Goal: Task Accomplishment & Management: Complete application form

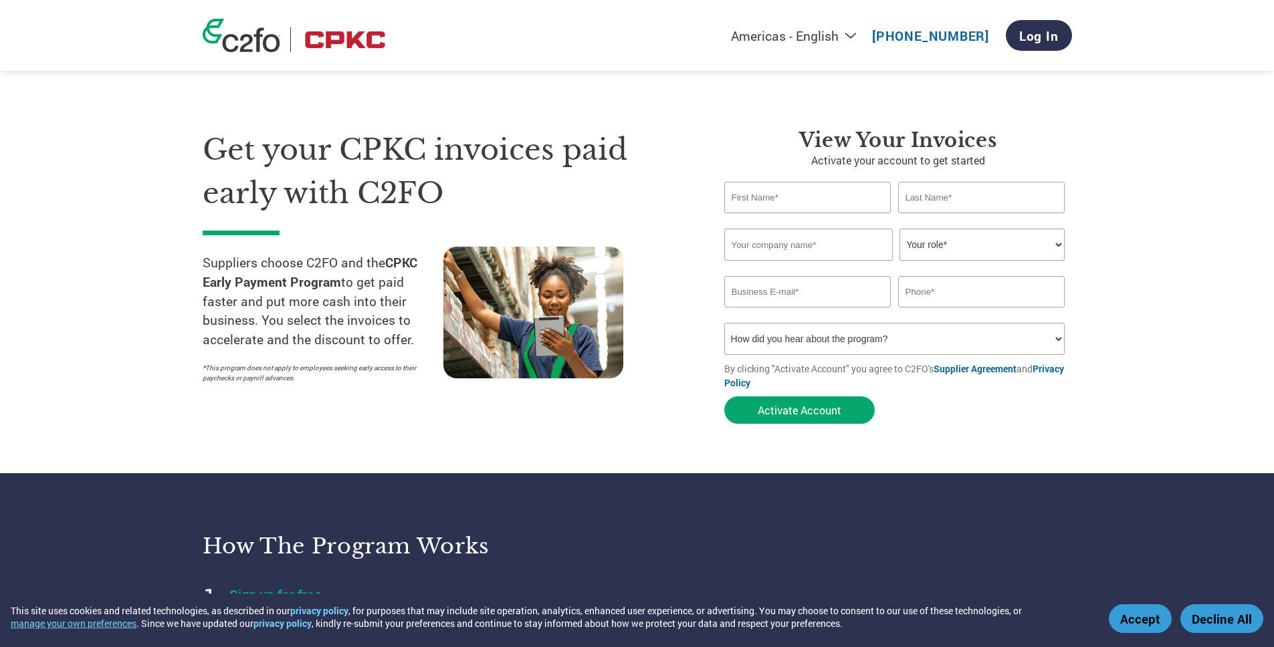
click at [808, 191] on input "text" at bounding box center [807, 197] width 167 height 31
type input "[PERSON_NAME]"
type input "Silverson"
type input "Staal Irrigation Incorporated"
type input "[PERSON_NAME][EMAIL_ADDRESS][DOMAIN_NAME]"
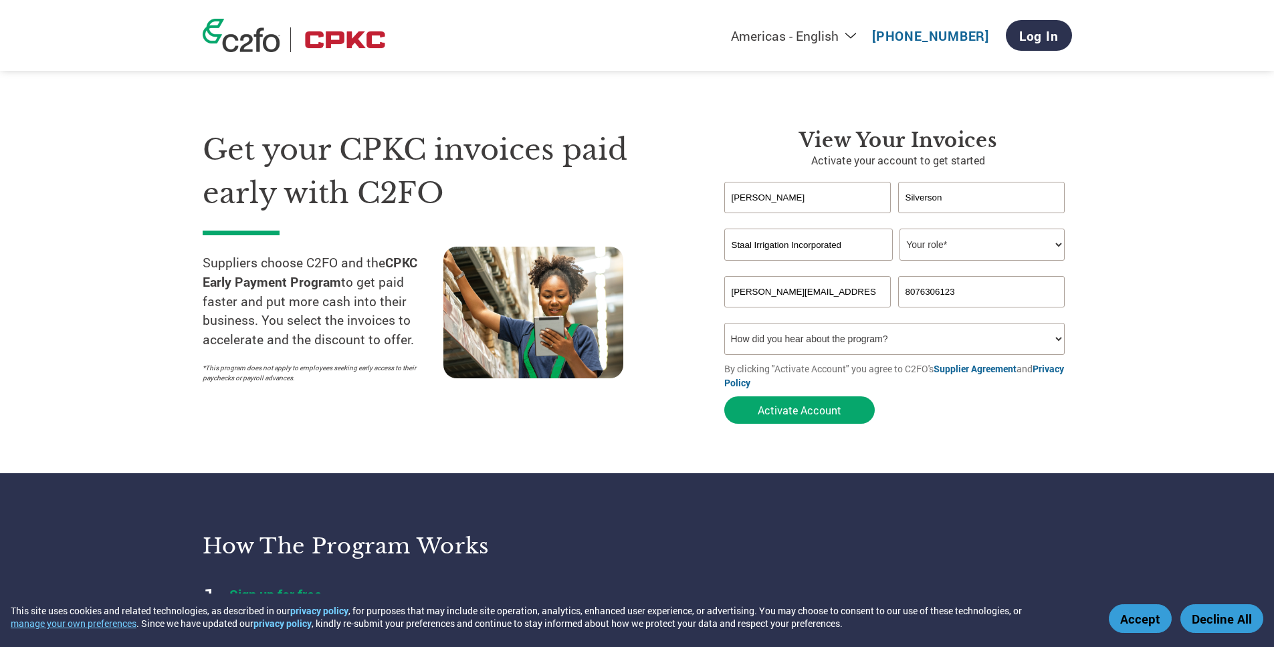
type input "[PHONE_NUMBER]"
click at [974, 249] on select "Your role* CFO Controller Credit Manager Finance Director Treasurer CEO Preside…" at bounding box center [981, 245] width 165 height 32
select select "CONTROLLER"
click at [899, 229] on select "Your role* CFO Controller Credit Manager Finance Director Treasurer CEO Preside…" at bounding box center [981, 245] width 165 height 32
click at [796, 413] on button "Activate Account" at bounding box center [799, 410] width 150 height 27
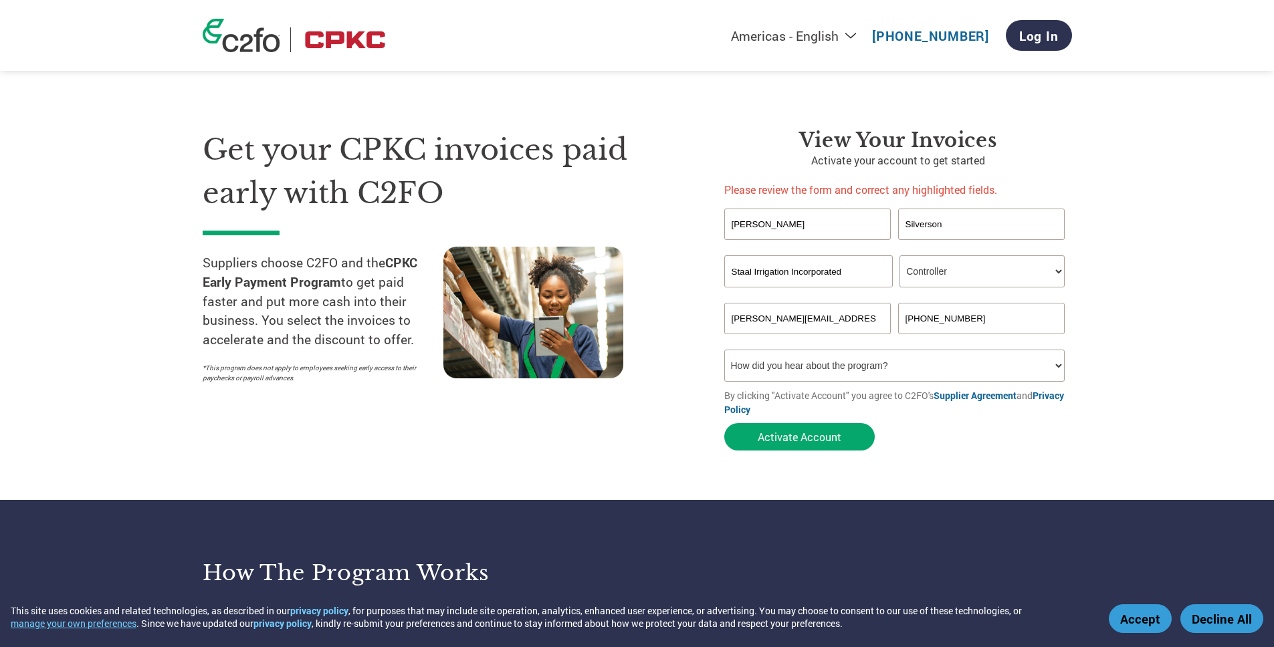
click at [1044, 378] on select "How did you hear about the program? Received a letter Email Social Media Online…" at bounding box center [894, 366] width 341 height 32
click at [724, 350] on select "How did you hear about the program? Received a letter Email Social Media Online…" at bounding box center [894, 366] width 341 height 32
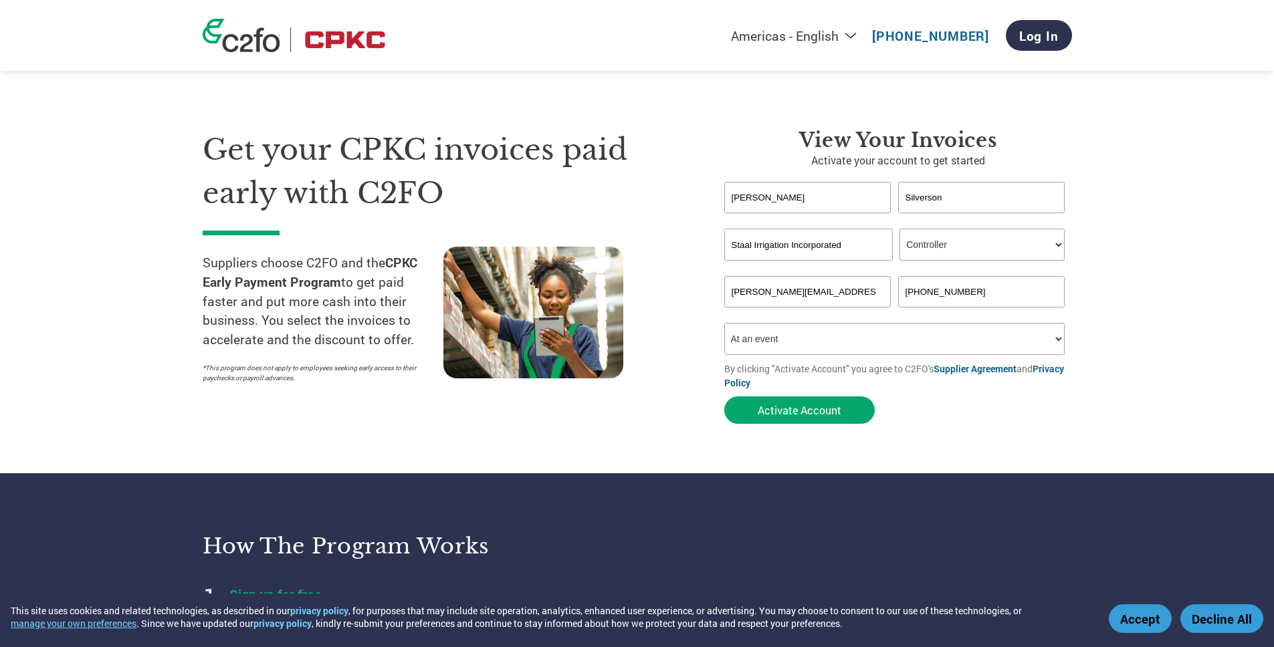
click at [867, 322] on div "Inavlid Email Address Inavlid Phone Number" at bounding box center [898, 315] width 348 height 15
click at [857, 338] on select "How did you hear about the program? Received a letter Email Social Media Online…" at bounding box center [894, 339] width 341 height 32
select select "Other"
click at [724, 325] on select "How did you hear about the program? Received a letter Email Social Media Online…" at bounding box center [894, 339] width 341 height 32
click at [812, 417] on button "Activate Account" at bounding box center [799, 410] width 150 height 27
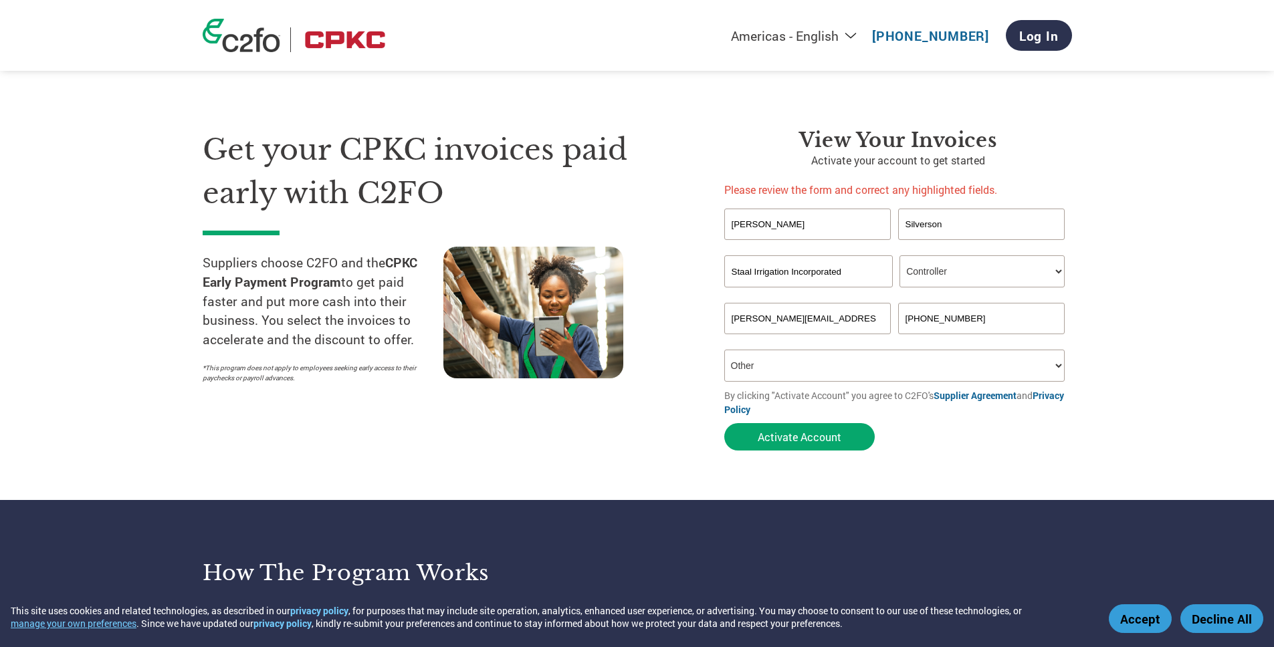
click at [984, 209] on input "Silverson" at bounding box center [981, 224] width 167 height 31
click at [805, 234] on input "[PERSON_NAME]" at bounding box center [807, 224] width 167 height 31
click at [1097, 227] on section "Get your CPKC invoices paid early with C2FO Suppliers choose C2FO and the CPKC …" at bounding box center [637, 276] width 1274 height 447
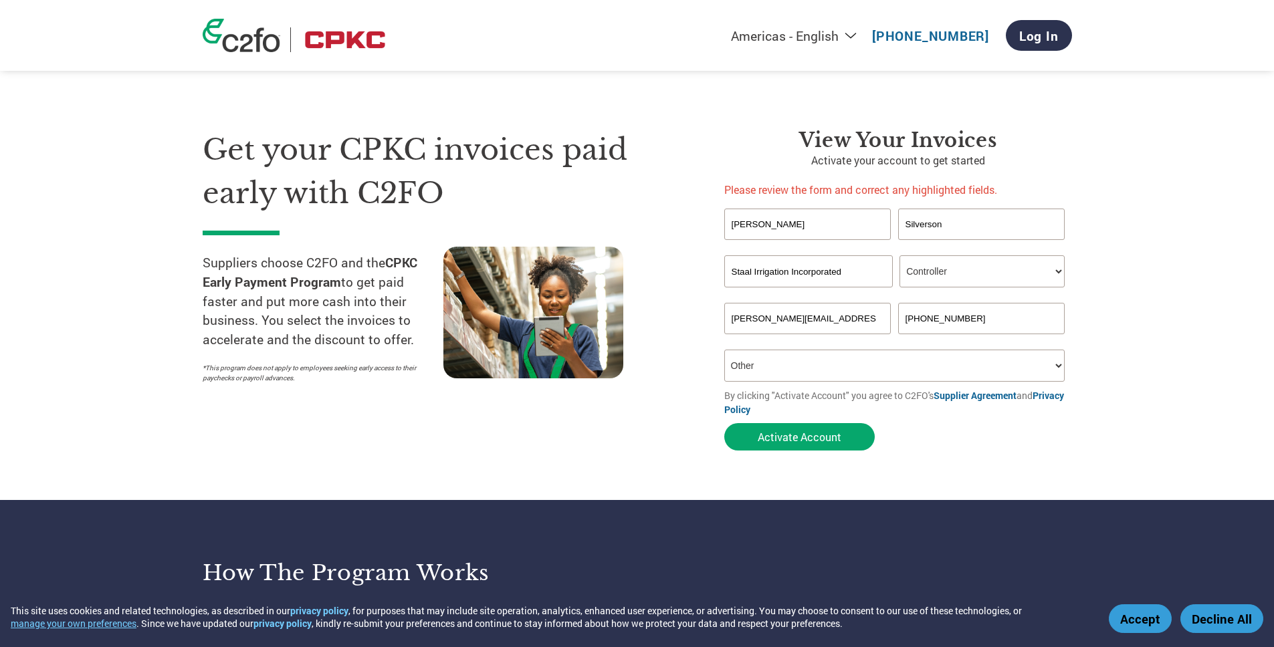
click at [859, 322] on input "[PERSON_NAME][EMAIL_ADDRESS][DOMAIN_NAME]" at bounding box center [807, 318] width 167 height 31
click at [841, 259] on input "Staal Irrigation Incorporated" at bounding box center [808, 271] width 169 height 32
click at [1135, 279] on section "Get your CPKC invoices paid early with C2FO Suppliers choose C2FO and the CPKC …" at bounding box center [637, 276] width 1274 height 447
click at [988, 332] on input "[PHONE_NUMBER]" at bounding box center [981, 318] width 167 height 31
click at [796, 263] on input "Staal Irrigation Incorporated" at bounding box center [808, 271] width 169 height 32
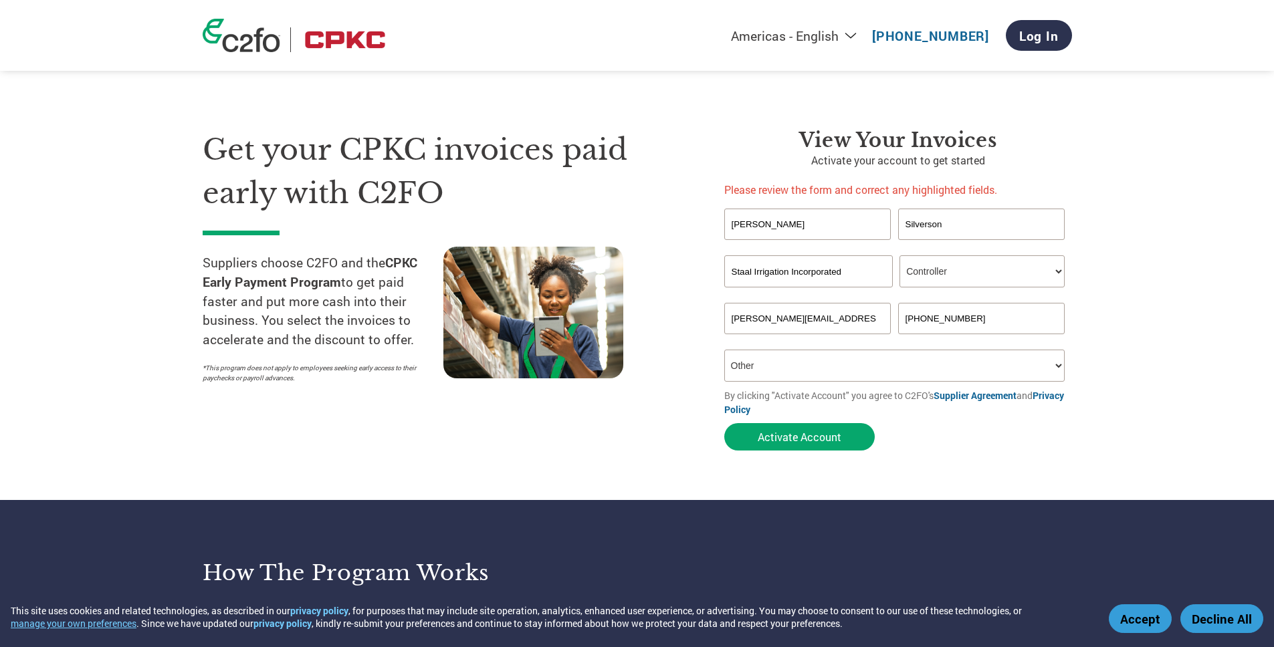
type input "Staal Utility Inc."
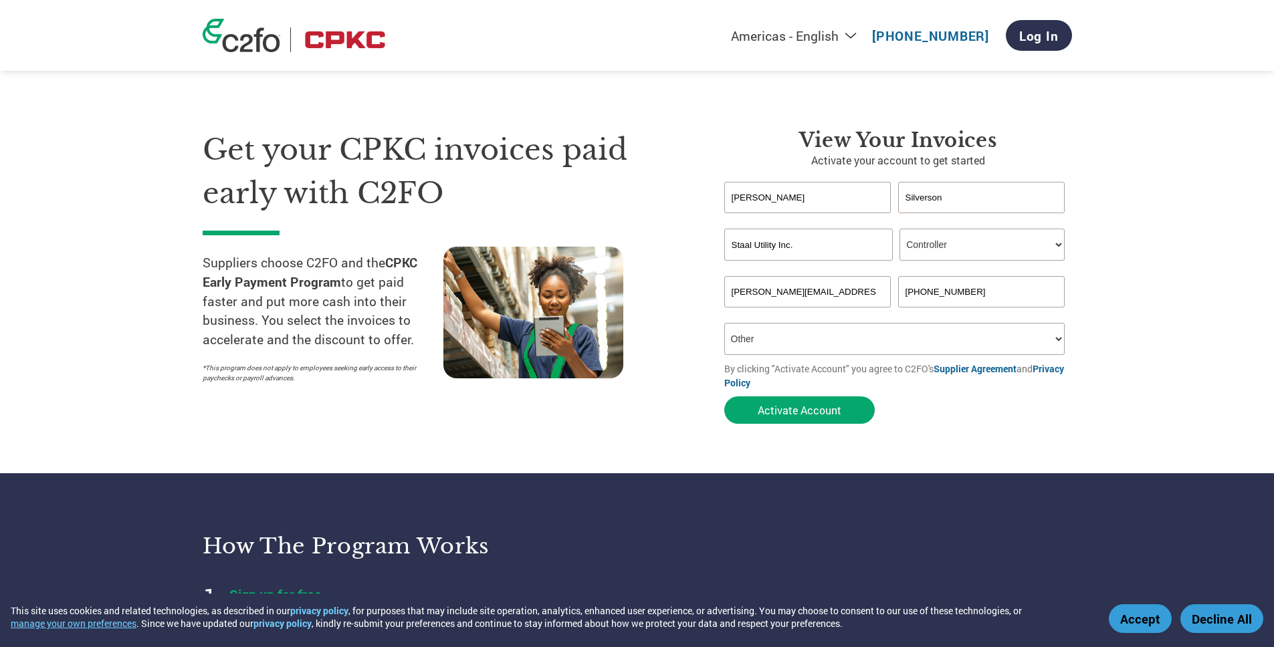
click at [1153, 258] on section "Get your CPKC invoices paid early with C2FO Suppliers choose C2FO and the CPKC …" at bounding box center [637, 263] width 1274 height 420
click at [1006, 294] on input "[PHONE_NUMBER]" at bounding box center [981, 291] width 167 height 31
click at [1030, 248] on select "Your role* CFO Controller Credit Manager Finance Director Treasurer CEO Preside…" at bounding box center [981, 245] width 165 height 32
click at [899, 229] on select "Your role* CFO Controller Credit Manager Finance Director Treasurer CEO Preside…" at bounding box center [981, 245] width 165 height 32
click at [805, 203] on input "[PERSON_NAME]" at bounding box center [807, 197] width 167 height 31
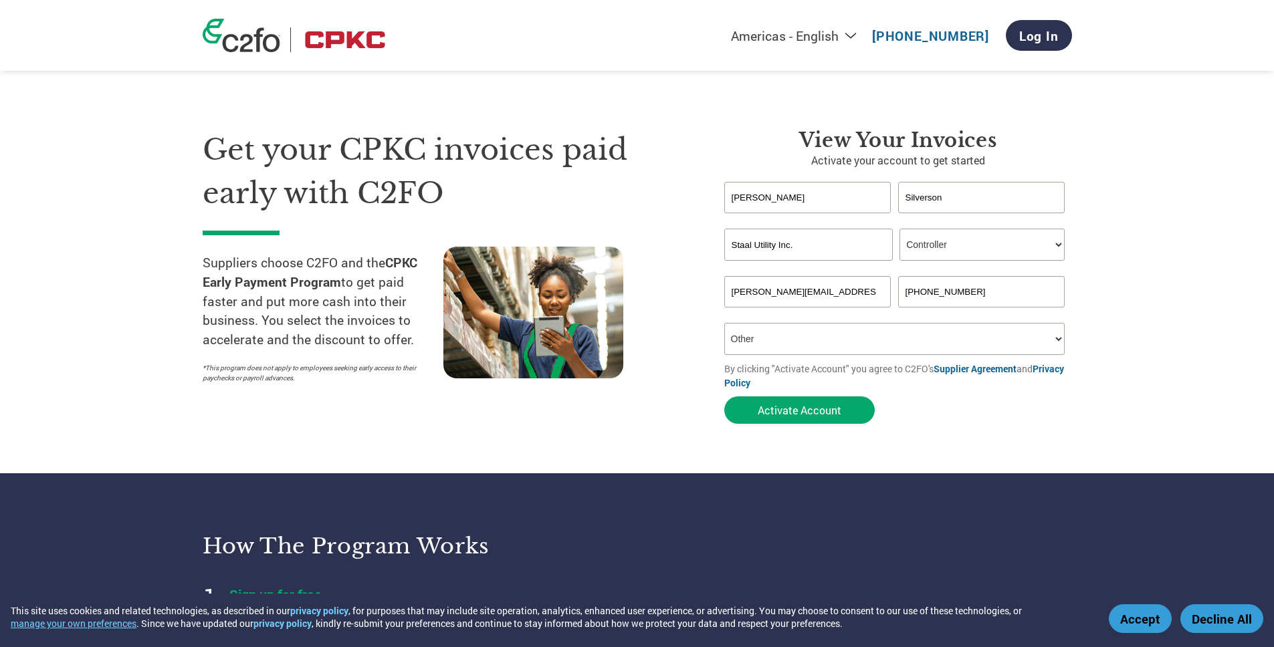
click at [805, 203] on input "[PERSON_NAME]" at bounding box center [807, 197] width 167 height 31
click at [961, 201] on input "Silverson" at bounding box center [981, 197] width 167 height 31
click at [1127, 220] on section "Get your CPKC invoices paid early with C2FO Suppliers choose C2FO and the CPKC …" at bounding box center [637, 263] width 1274 height 420
drag, startPoint x: 782, startPoint y: 239, endPoint x: 691, endPoint y: 239, distance: 90.9
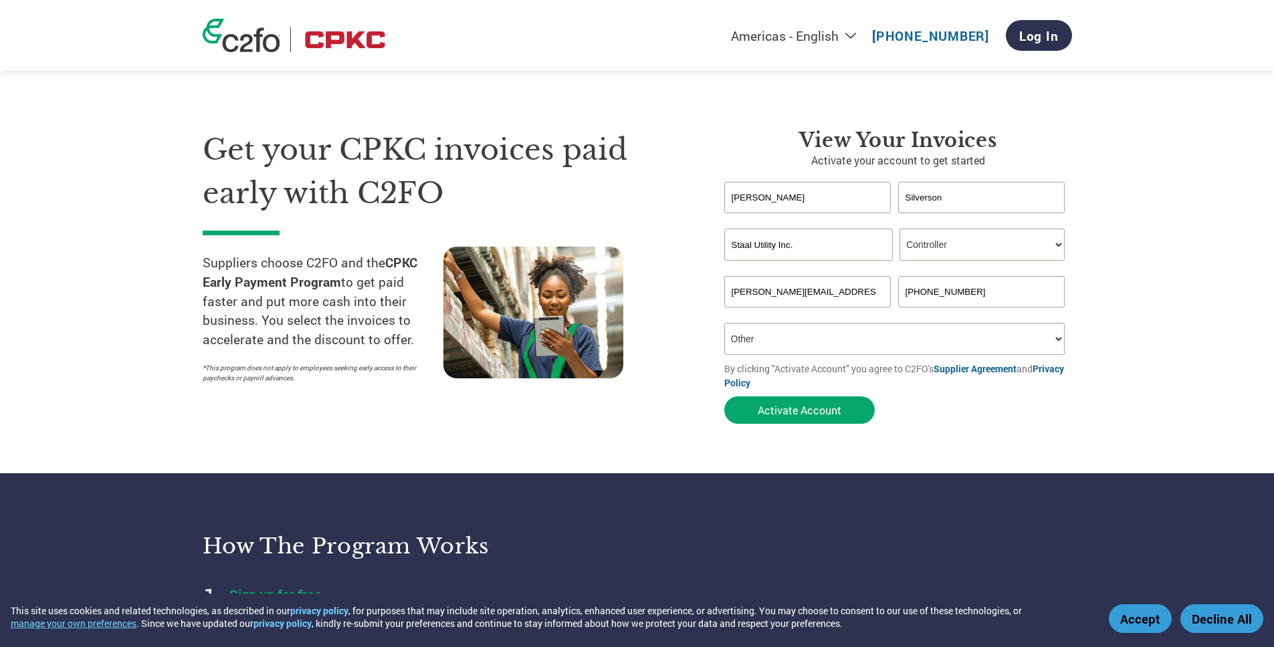
click at [691, 239] on div "Get your CPKC invoices paid early with C2FO Suppliers choose C2FO and the CPKC …" at bounding box center [637, 253] width 869 height 356
click at [820, 245] on input "Staal Utility Inc." at bounding box center [808, 245] width 169 height 32
click at [821, 245] on input "Staal Utility Inc." at bounding box center [808, 245] width 169 height 32
click at [819, 243] on input "Staal Utility Inc." at bounding box center [808, 245] width 169 height 32
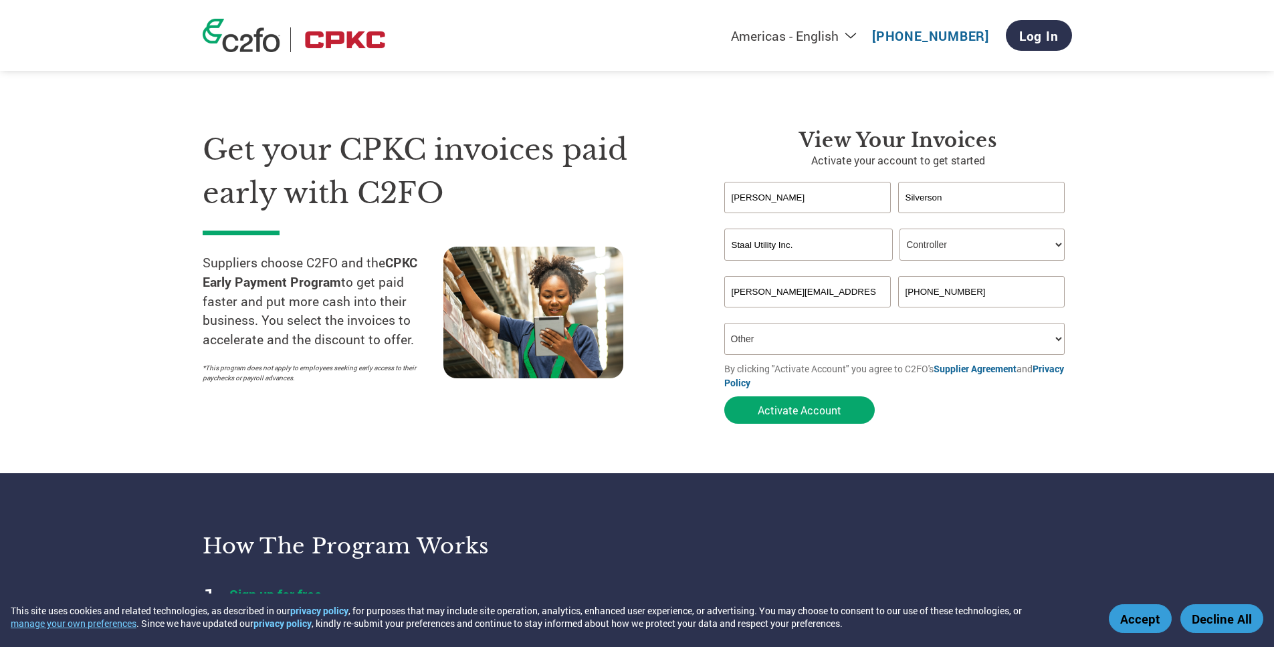
click at [818, 243] on input "Staal Utility Inc." at bounding box center [808, 245] width 169 height 32
drag, startPoint x: 818, startPoint y: 243, endPoint x: 715, endPoint y: 243, distance: 103.0
click at [715, 243] on div "View Your Invoices Activate your account to get started [PERSON_NAME] Invalid f…" at bounding box center [888, 279] width 368 height 302
click at [798, 239] on input "Staal Utility Inc." at bounding box center [808, 245] width 169 height 32
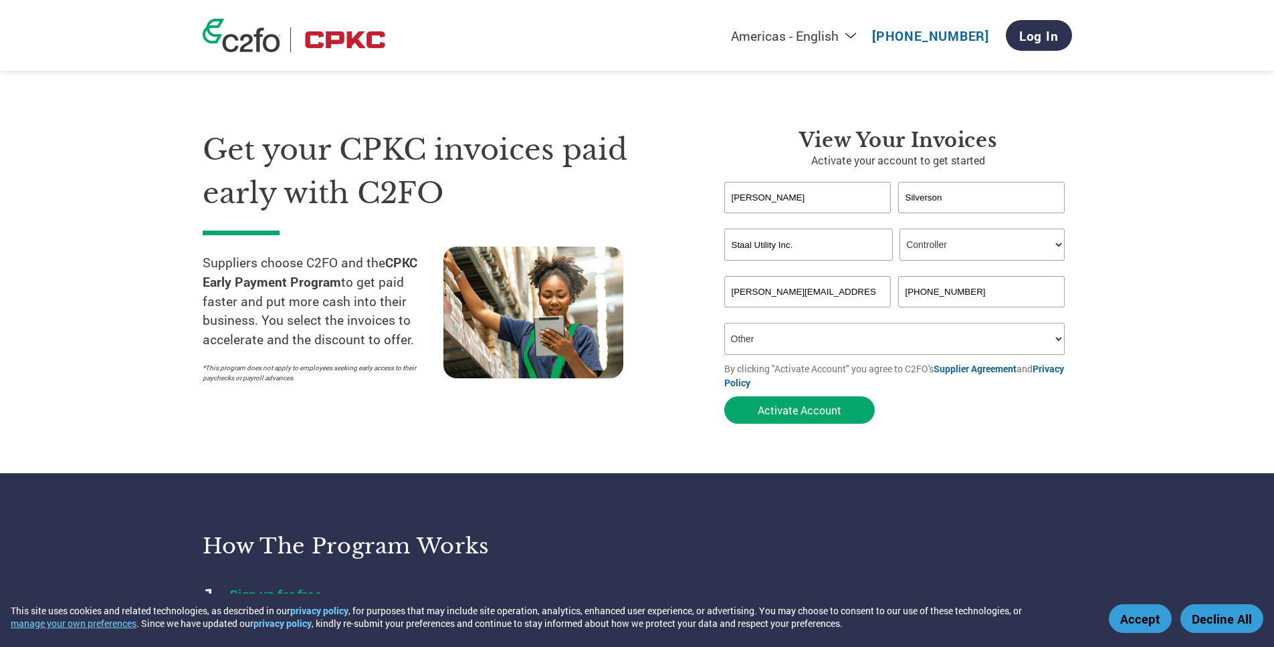
drag, startPoint x: 800, startPoint y: 243, endPoint x: 697, endPoint y: 245, distance: 102.3
click at [697, 245] on div "Get your CPKC invoices paid early with C2FO Suppliers choose C2FO and the CPKC …" at bounding box center [637, 253] width 869 height 356
click at [787, 241] on input "text" at bounding box center [808, 245] width 169 height 32
type input "Staal Utility Inc."
type input "8076306123"
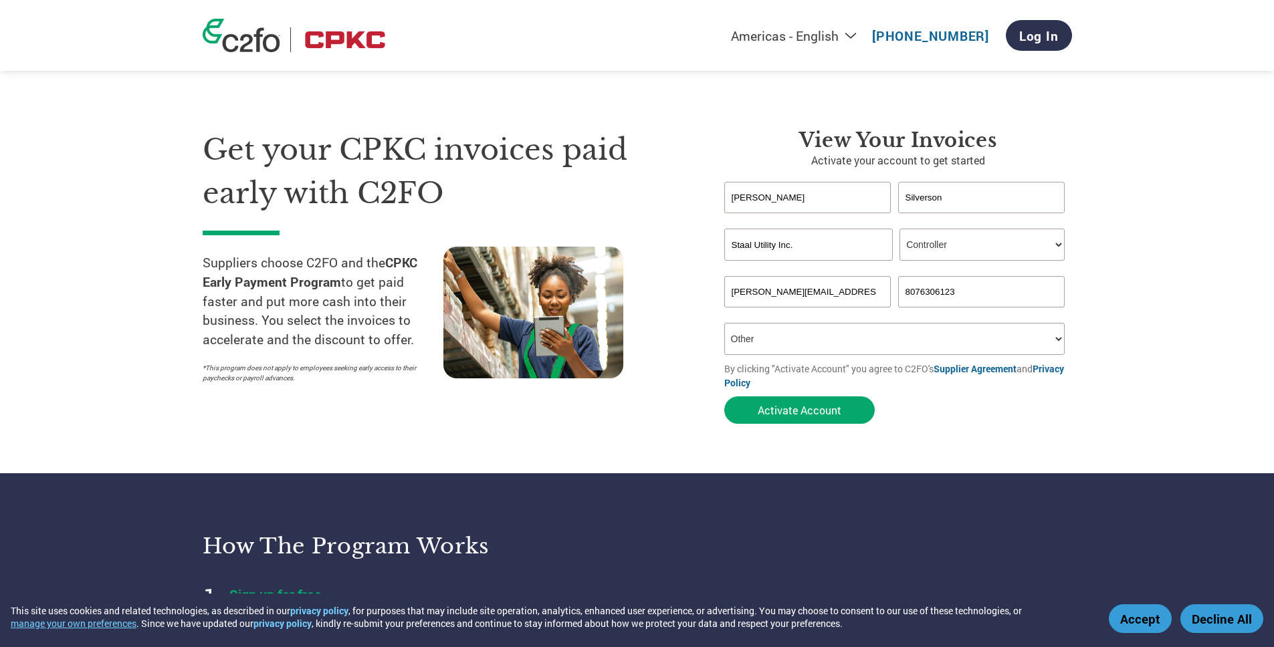
click at [957, 252] on select "Your role* CFO Controller Credit Manager Finance Director Treasurer CEO Preside…" at bounding box center [981, 245] width 165 height 32
drag, startPoint x: 855, startPoint y: 298, endPoint x: 689, endPoint y: 302, distance: 165.9
click at [677, 304] on div "Get your CPKC invoices paid early with C2FO Suppliers choose C2FO and the CPKC …" at bounding box center [637, 253] width 869 height 356
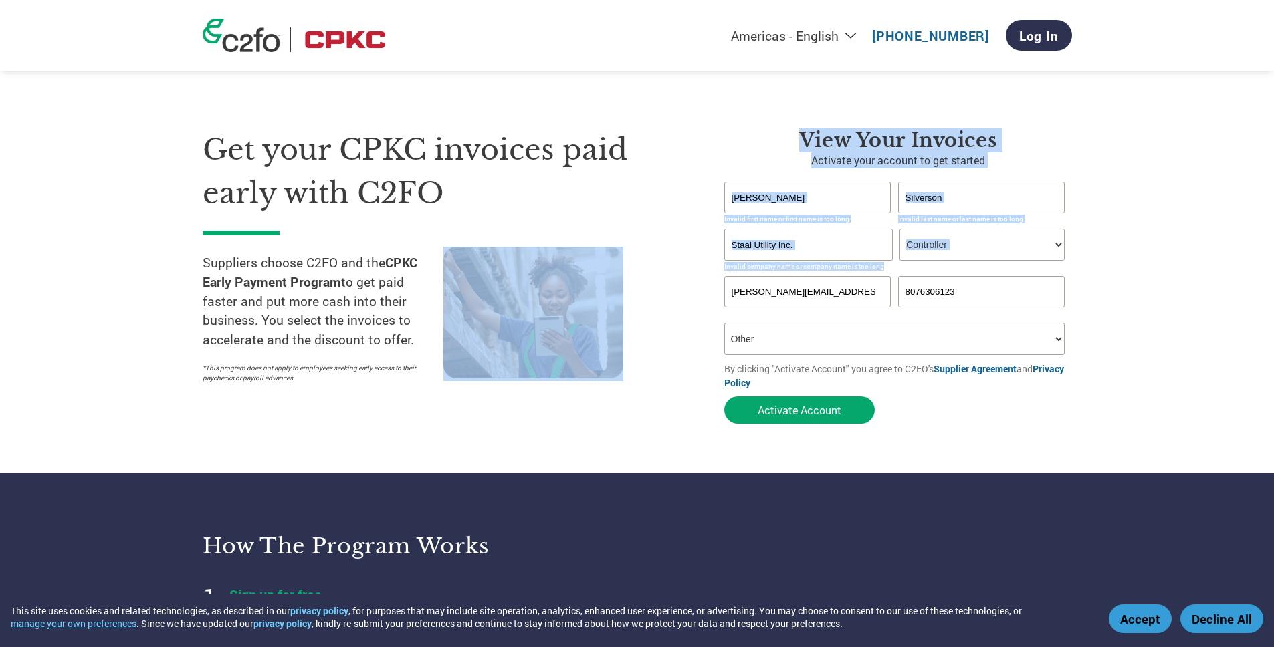
drag, startPoint x: 689, startPoint y: 302, endPoint x: 721, endPoint y: 298, distance: 33.1
click at [719, 299] on div "Get your CPKC invoices paid early with C2FO Suppliers choose C2FO and the CPKC …" at bounding box center [637, 253] width 869 height 356
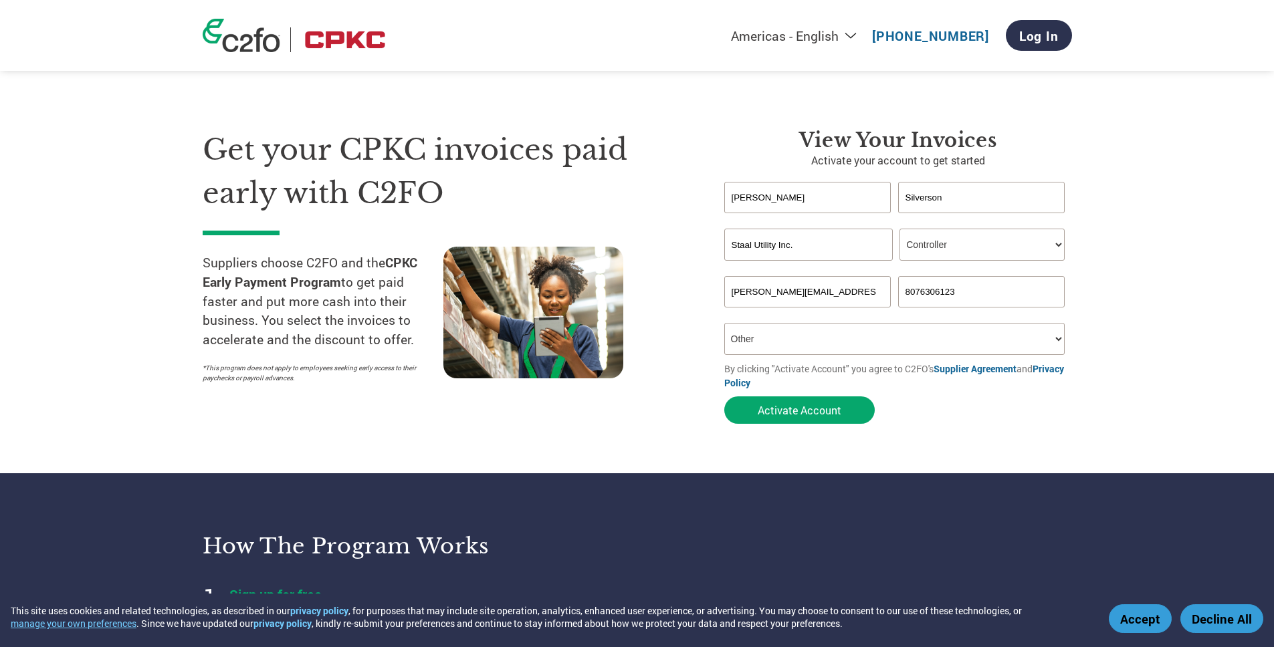
click at [830, 292] on input "[PERSON_NAME][EMAIL_ADDRESS][DOMAIN_NAME]" at bounding box center [807, 291] width 167 height 31
drag, startPoint x: 830, startPoint y: 294, endPoint x: 726, endPoint y: 294, distance: 104.3
click at [726, 294] on input "[PERSON_NAME][EMAIL_ADDRESS][DOMAIN_NAME]" at bounding box center [807, 291] width 167 height 31
click at [780, 294] on input "email" at bounding box center [807, 291] width 167 height 31
type input "[PERSON_NAME][EMAIL_ADDRESS][DOMAIN_NAME]"
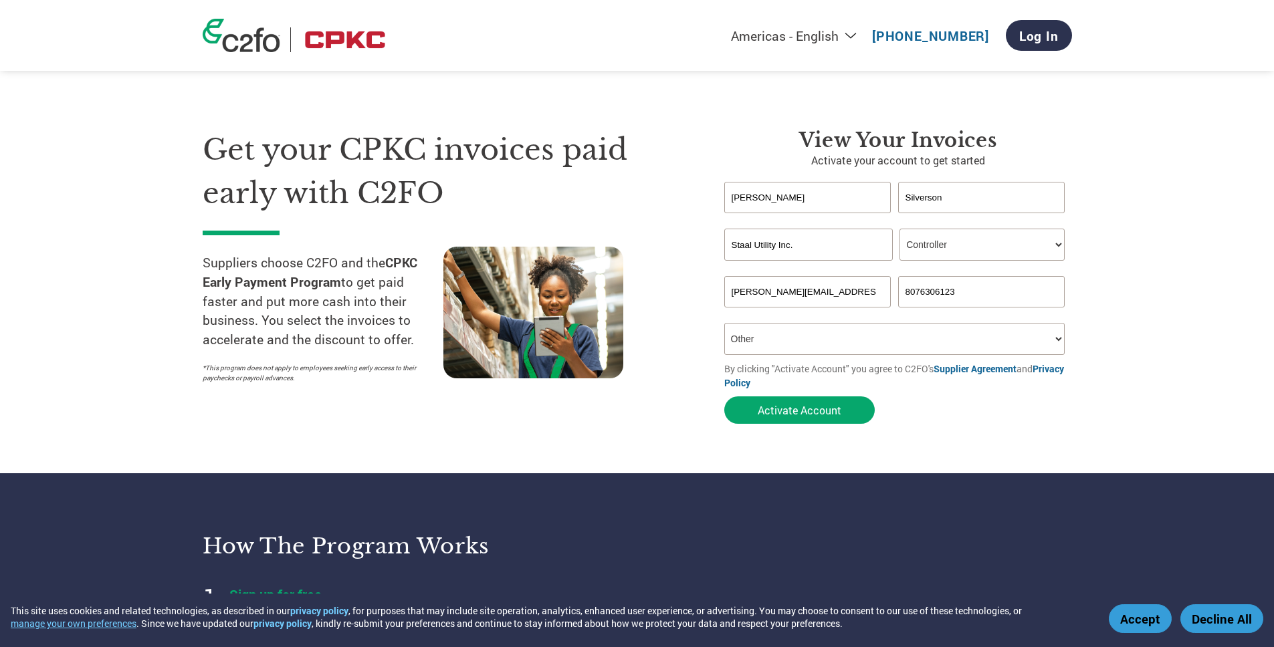
click at [1022, 287] on input "8076306123" at bounding box center [981, 291] width 167 height 31
drag, startPoint x: 1020, startPoint y: 290, endPoint x: 887, endPoint y: 288, distance: 132.4
click at [887, 288] on div "[PERSON_NAME][EMAIL_ADDRESS][DOMAIN_NAME] 8076306123" at bounding box center [898, 291] width 348 height 31
click at [935, 292] on input "text" at bounding box center [981, 291] width 167 height 31
click at [919, 290] on input "8076306123" at bounding box center [981, 291] width 167 height 31
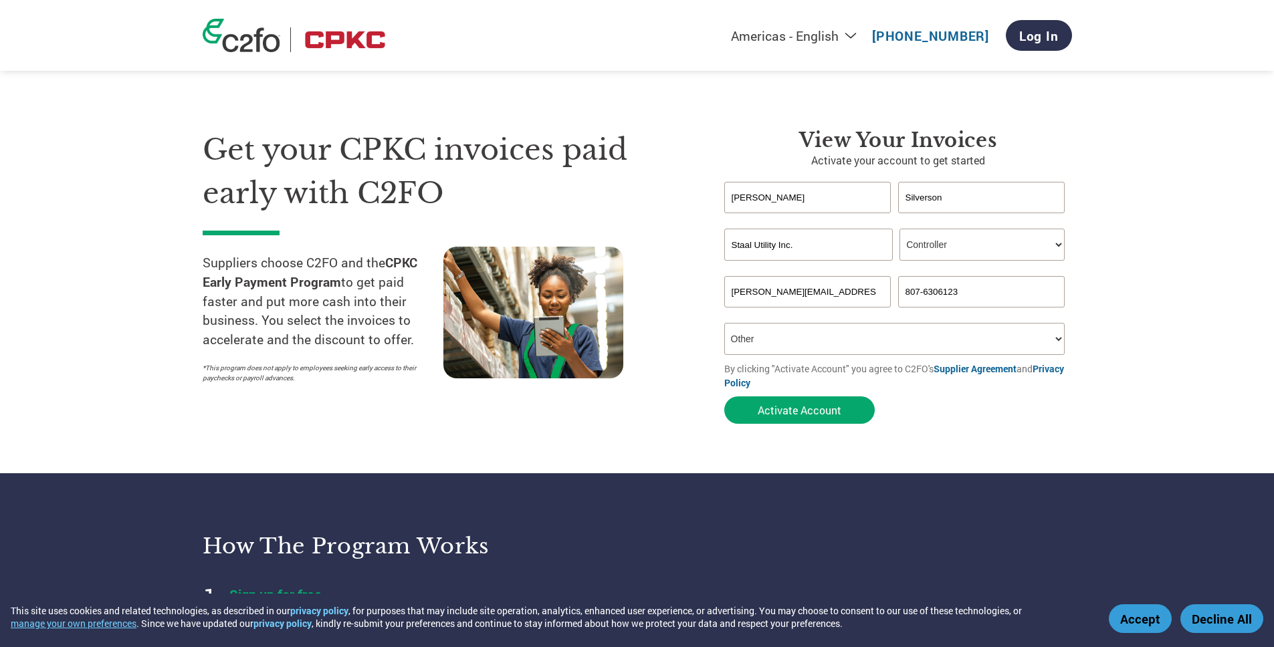
click at [941, 292] on input "807-6306123" at bounding box center [981, 291] width 167 height 31
click at [937, 295] on input "807-6306123" at bounding box center [981, 291] width 167 height 31
type input "[PHONE_NUMBER]"
click at [1068, 292] on div "[PERSON_NAME][EMAIL_ADDRESS][DOMAIN_NAME] [PHONE_NUMBER]" at bounding box center [898, 291] width 348 height 31
click at [1163, 622] on button "Accept" at bounding box center [1140, 618] width 63 height 29
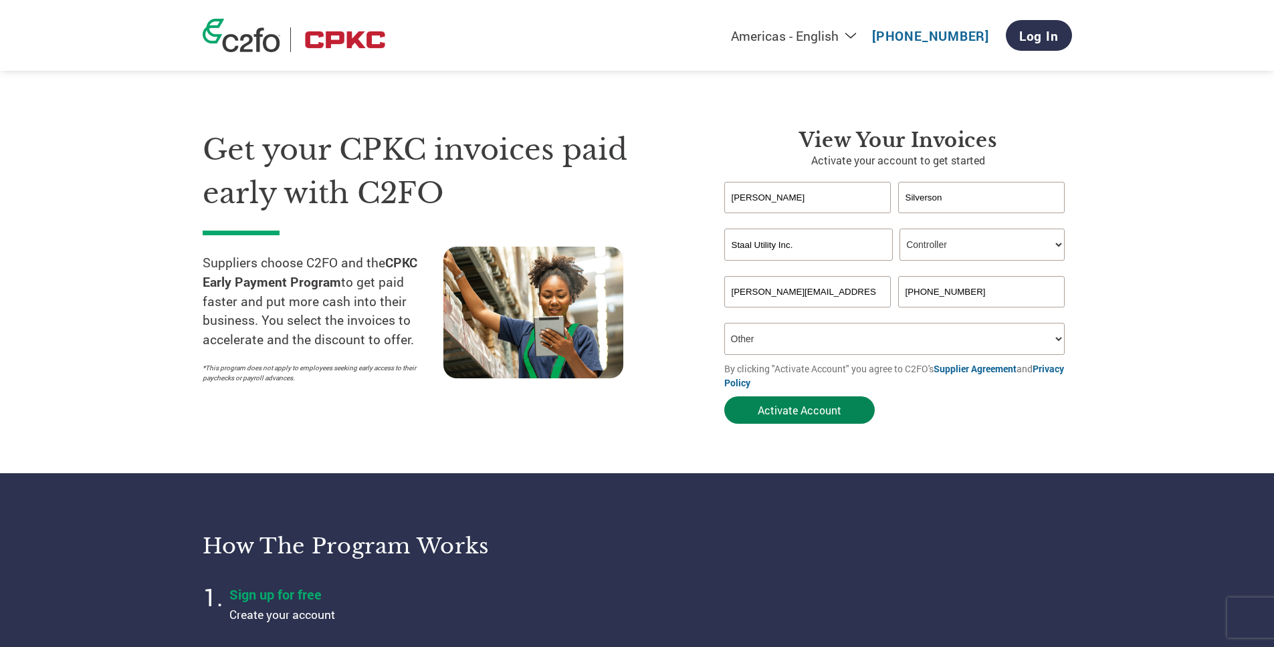
click at [814, 419] on button "Activate Account" at bounding box center [799, 410] width 150 height 27
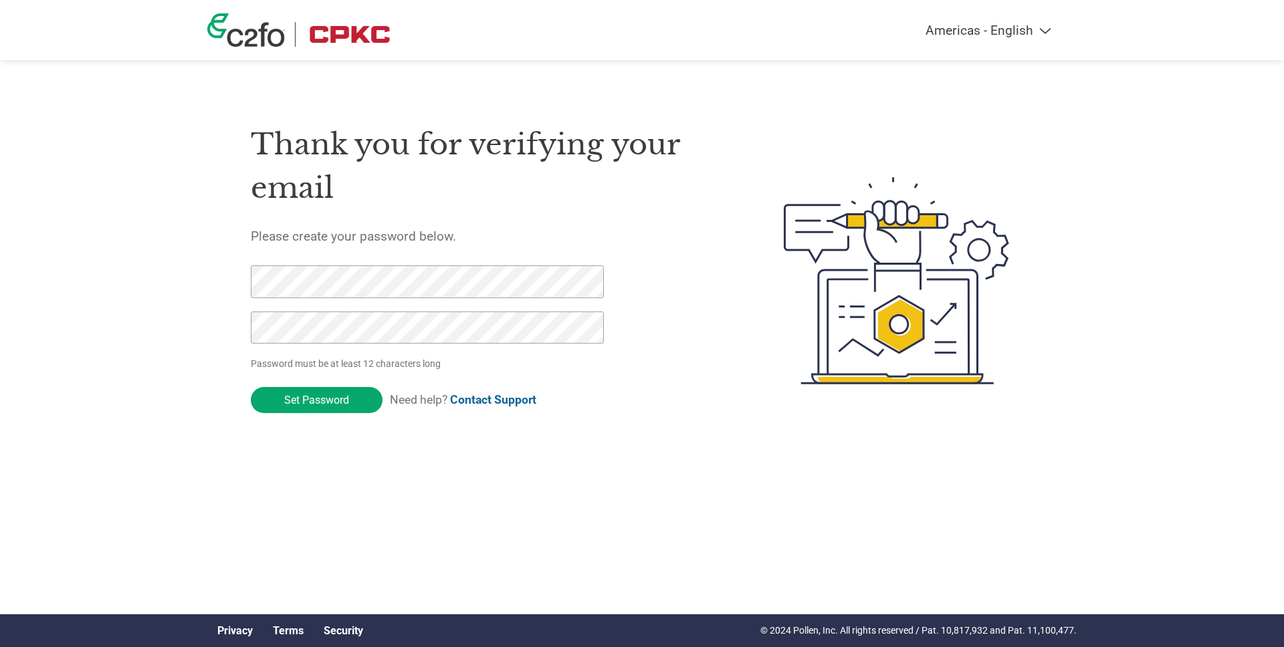
click at [356, 298] on div at bounding box center [420, 311] width 338 height 92
click at [494, 202] on h1 "Thank you for verifying your email" at bounding box center [485, 166] width 469 height 86
click at [553, 509] on html "Americas - English Américas - Español Américas - Português Amériques - Français…" at bounding box center [642, 254] width 1284 height 509
click at [186, 507] on html "Americas - English Américas - Español Américas - Português Amériques - Français…" at bounding box center [642, 254] width 1284 height 509
click at [304, 391] on input "Set Password" at bounding box center [317, 400] width 132 height 26
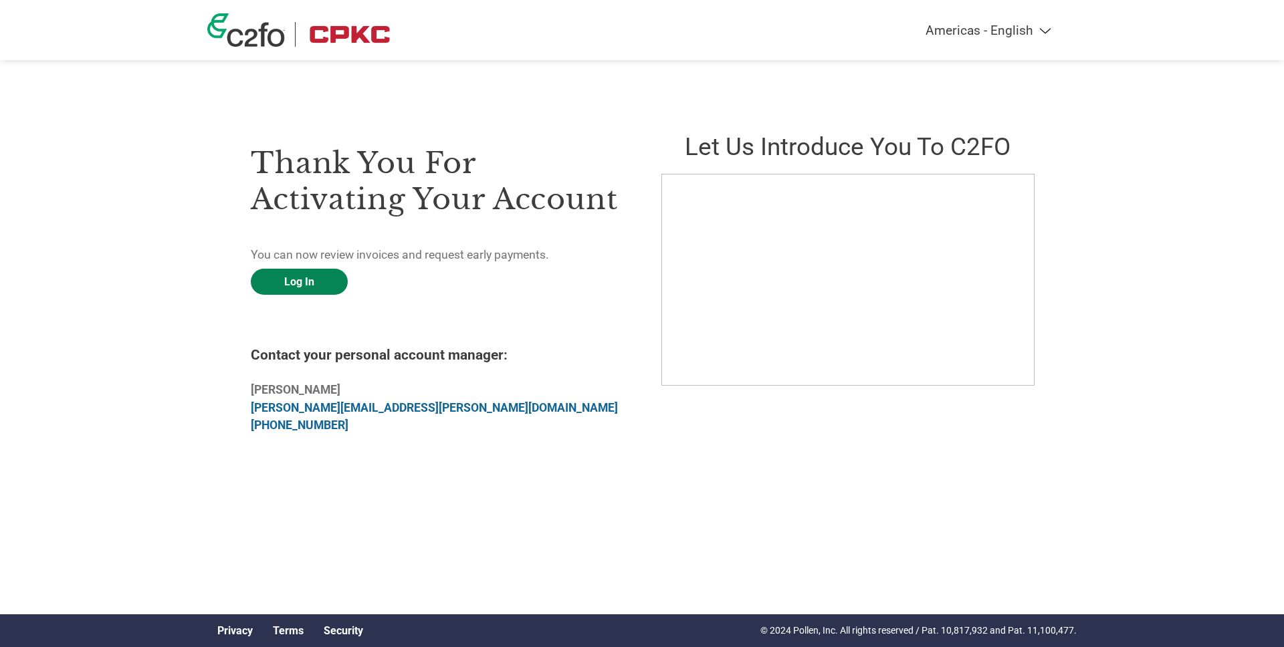
click at [325, 274] on link "Log In" at bounding box center [299, 282] width 97 height 26
